Goal: Task Accomplishment & Management: Use online tool/utility

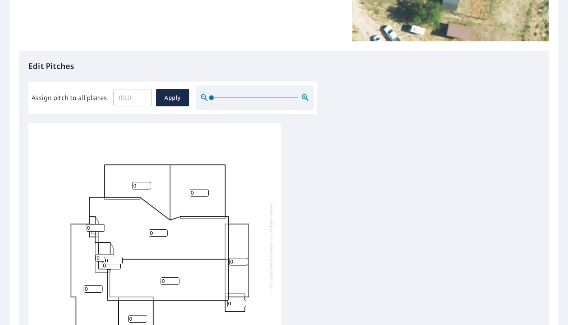
scroll to position [160, 0]
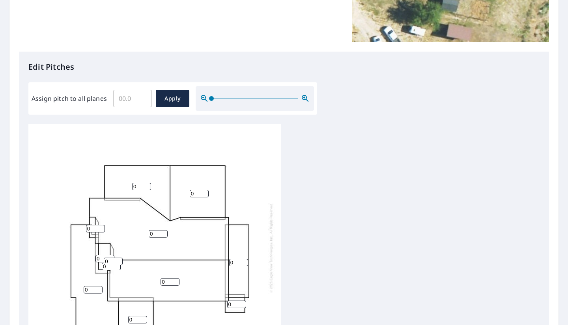
click at [128, 95] on input "Assign pitch to all planes" at bounding box center [132, 99] width 39 height 22
type input "6"
click at [170, 95] on span "Apply" at bounding box center [172, 99] width 21 height 10
type input "6"
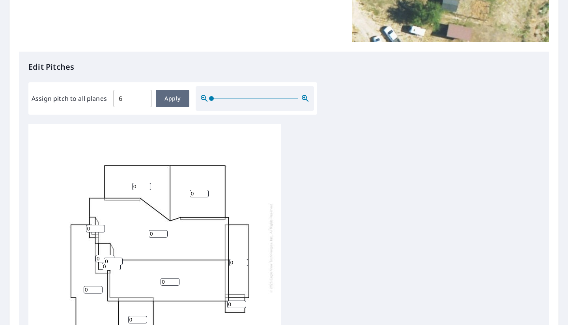
type input "6"
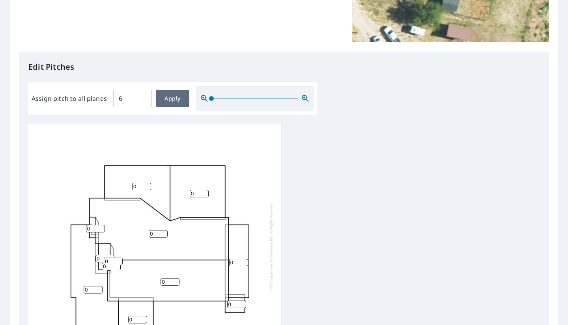
type input "6"
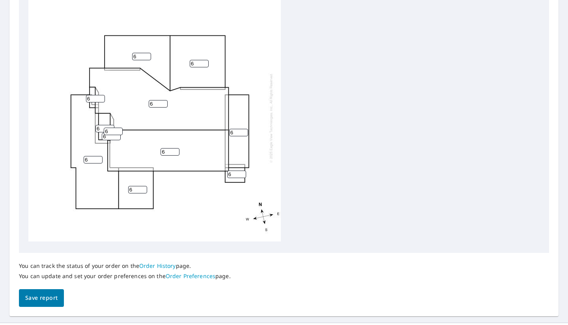
scroll to position [298, 0]
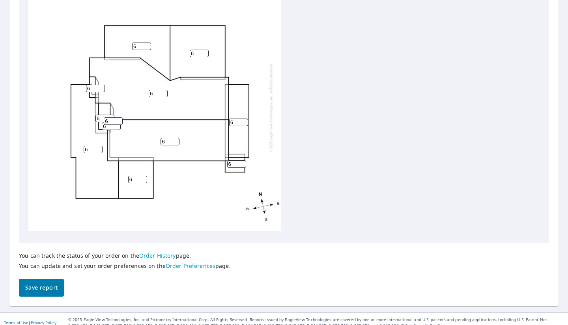
click at [40, 283] on span "Save report" at bounding box center [41, 288] width 32 height 10
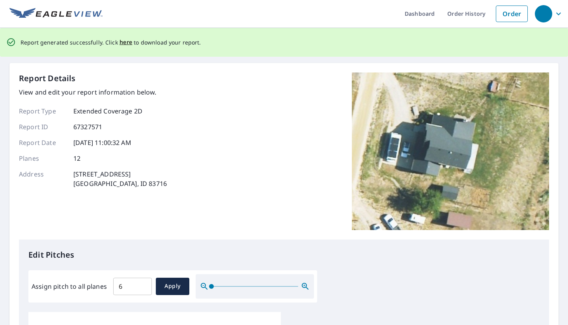
scroll to position [0, 0]
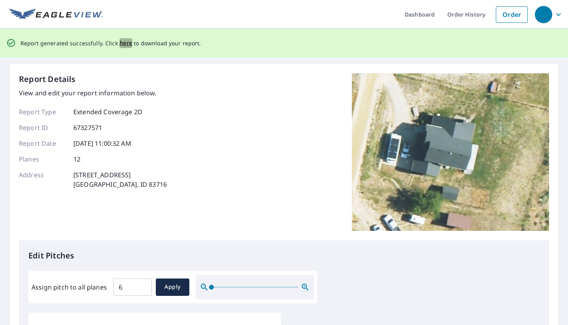
click at [123, 43] on span "here" at bounding box center [125, 43] width 13 height 10
